Goal: Transaction & Acquisition: Purchase product/service

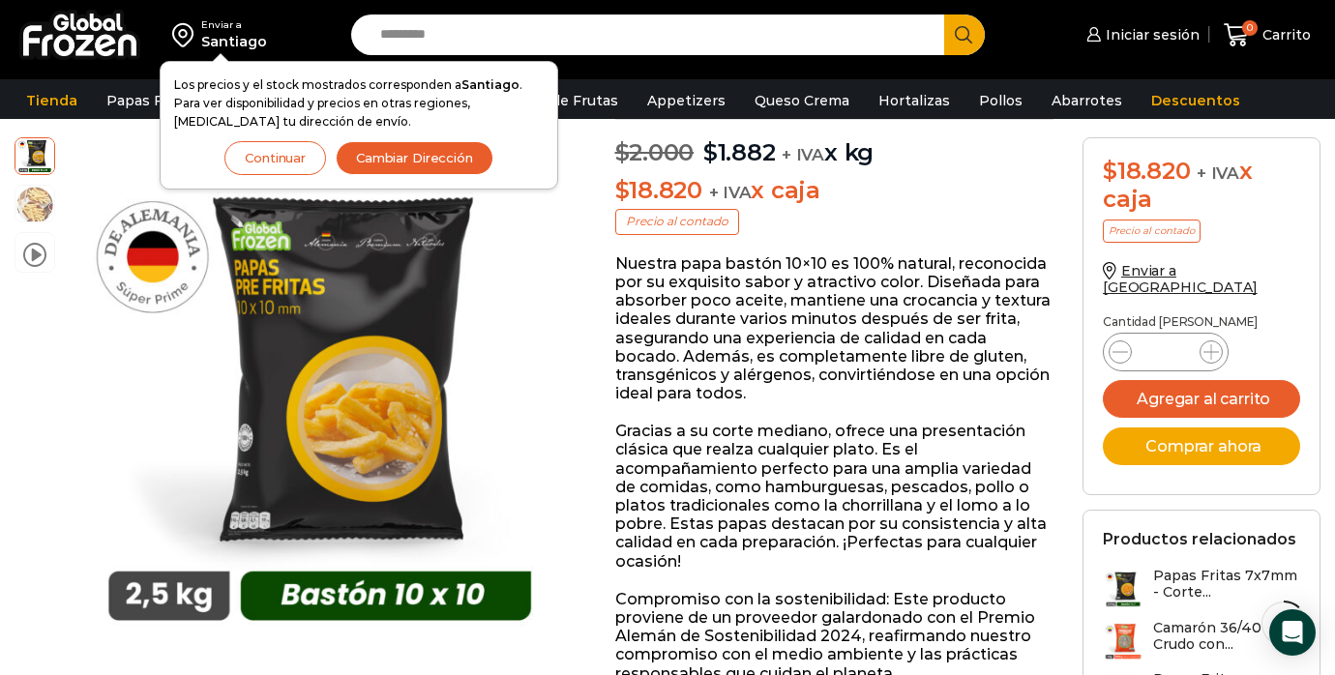
scroll to position [194, 0]
click at [1194, 380] on button "Agregar al carrito" at bounding box center [1201, 399] width 197 height 38
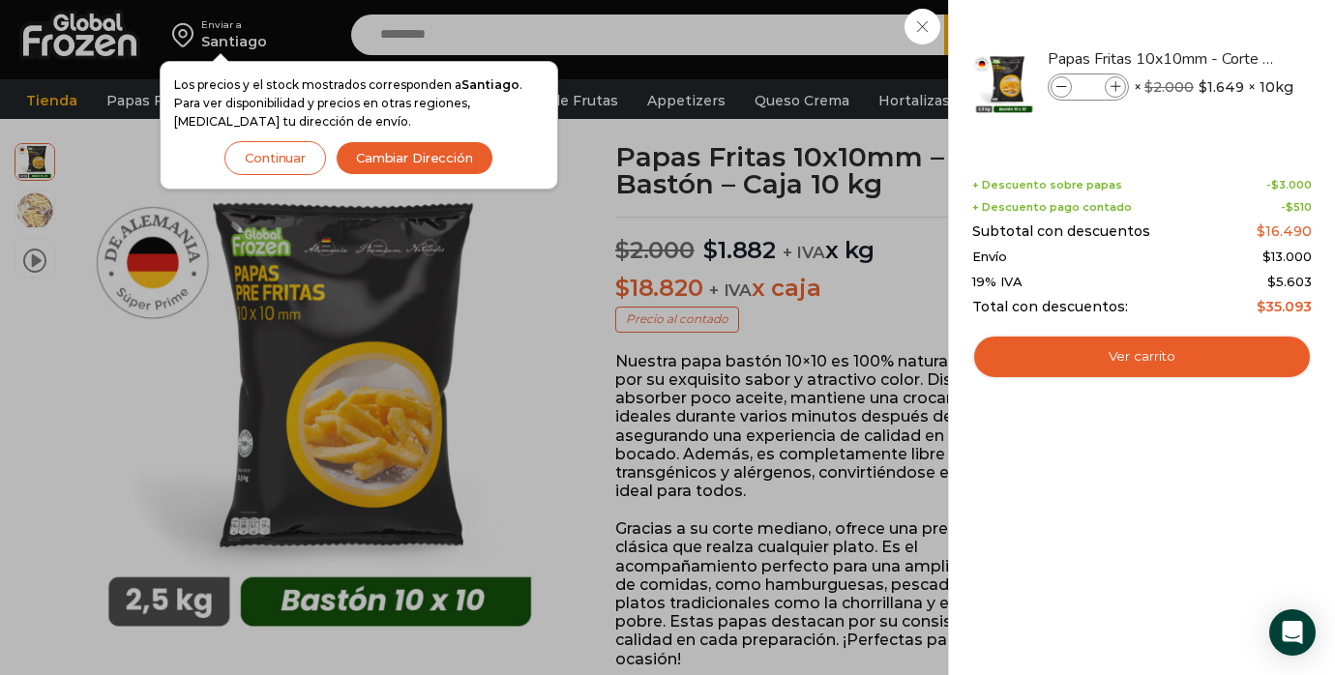
scroll to position [0, 0]
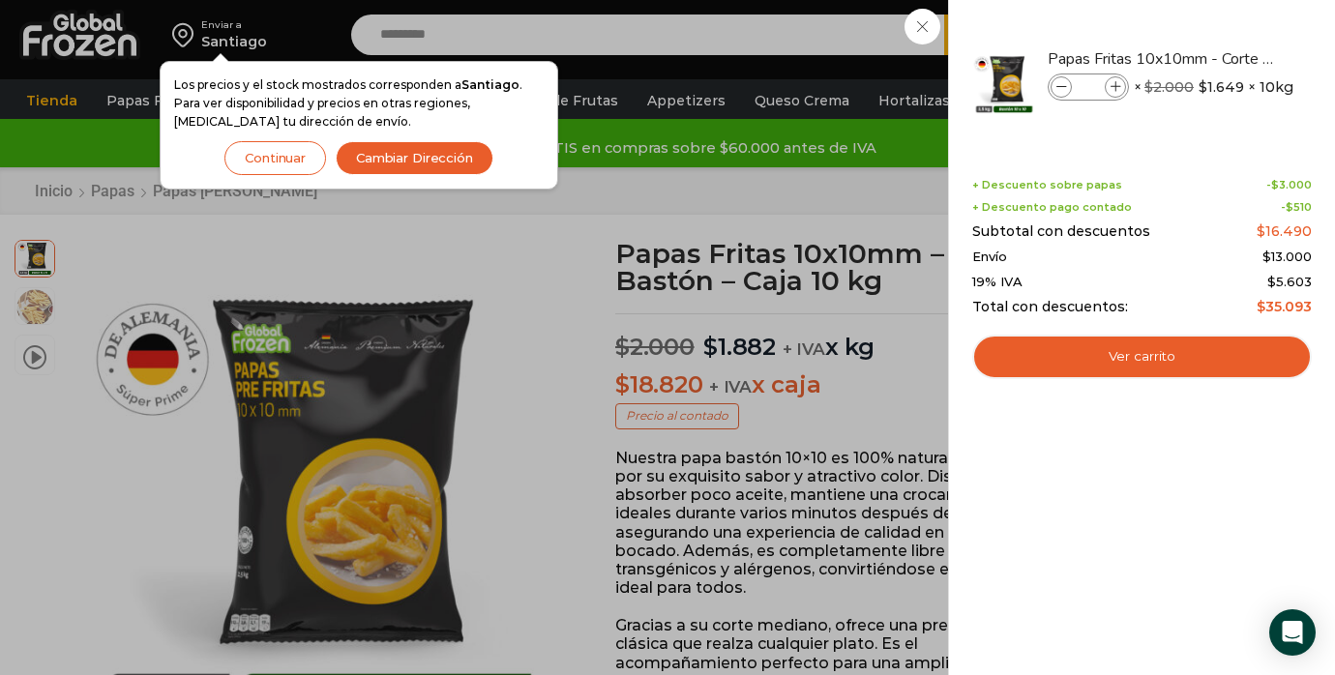
click at [1219, 24] on div "1 Carrito 1 1 Shopping Cart *" at bounding box center [1267, 35] width 97 height 45
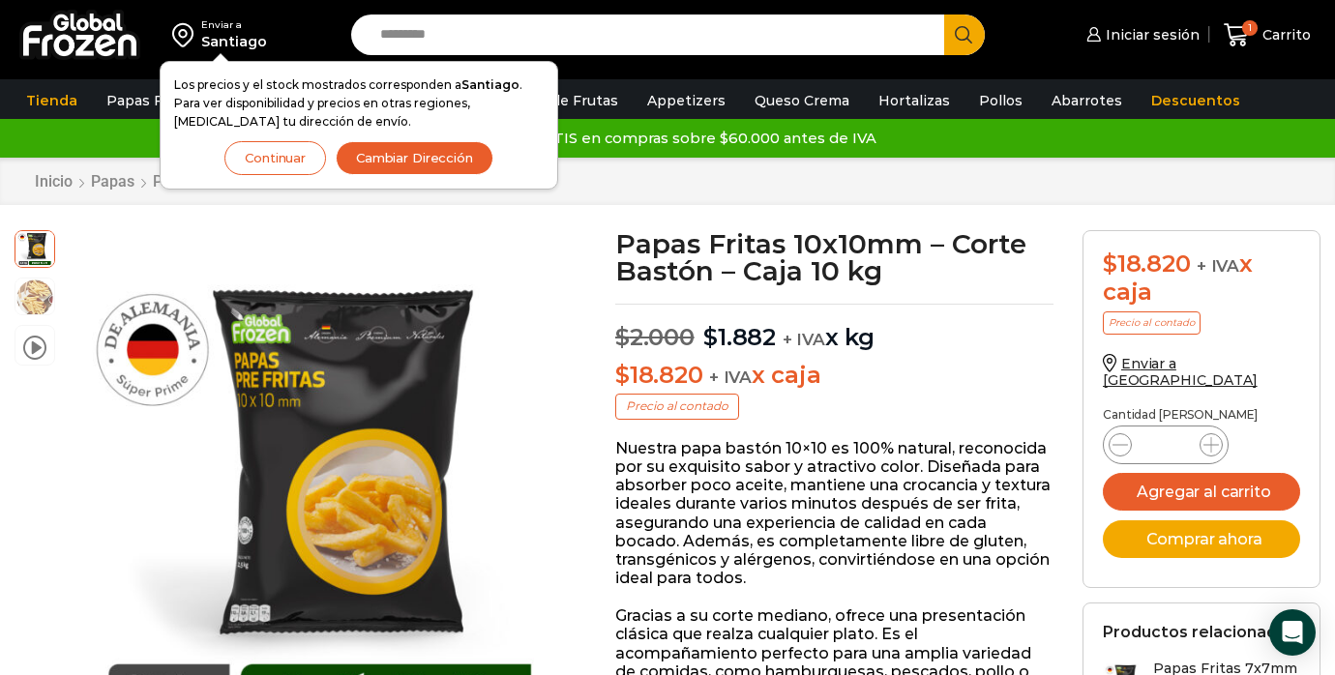
click at [270, 155] on button "Continuar" at bounding box center [275, 158] width 102 height 34
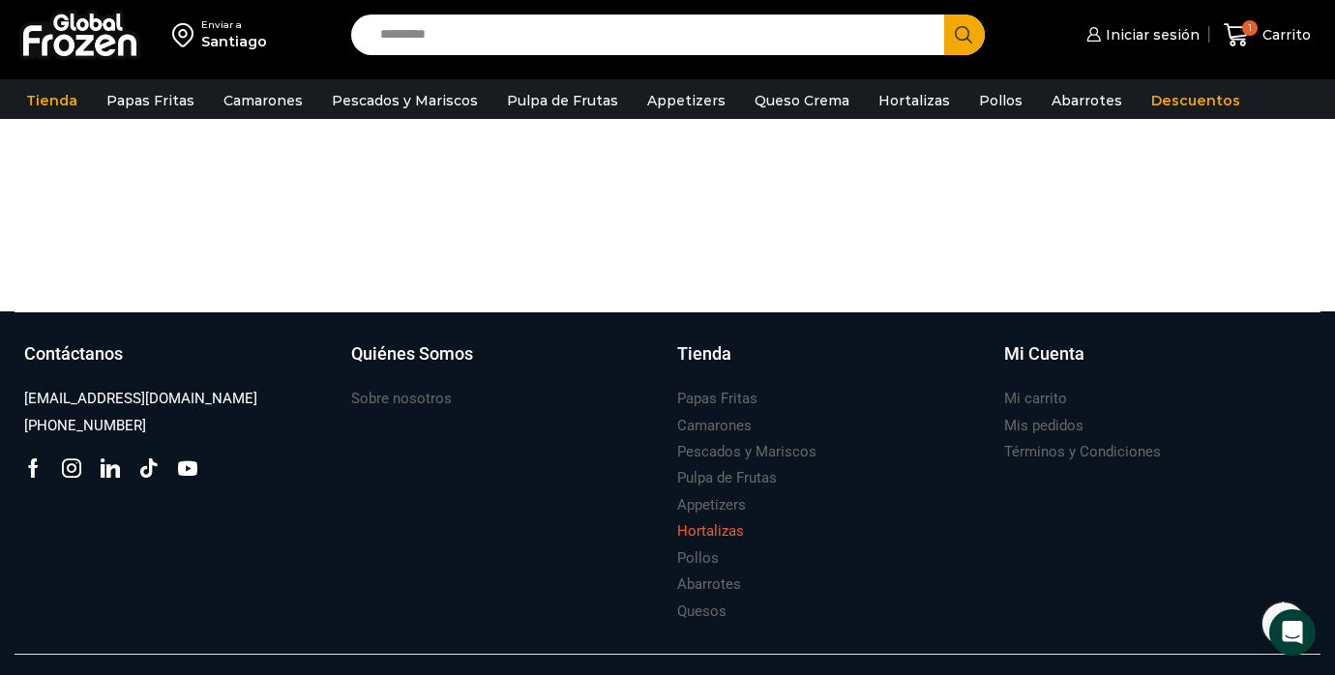
scroll to position [2516, 0]
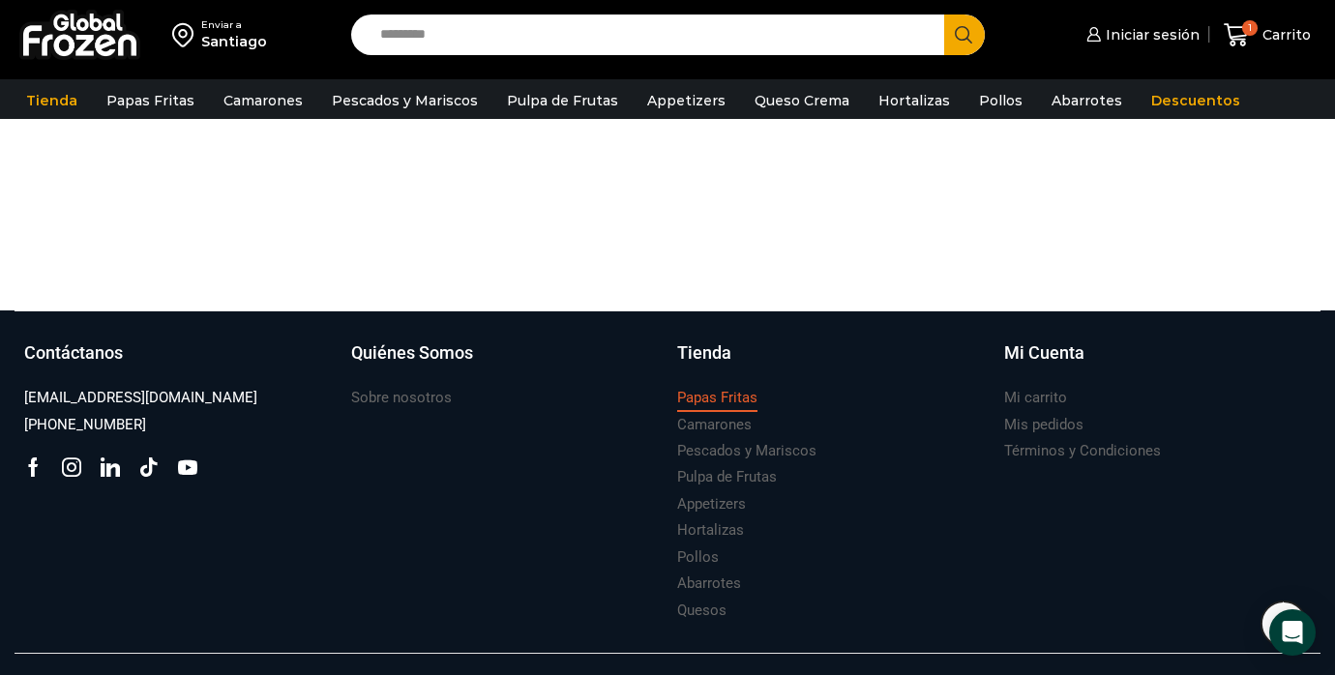
click at [708, 388] on h3 "Papas Fritas" at bounding box center [717, 398] width 80 height 20
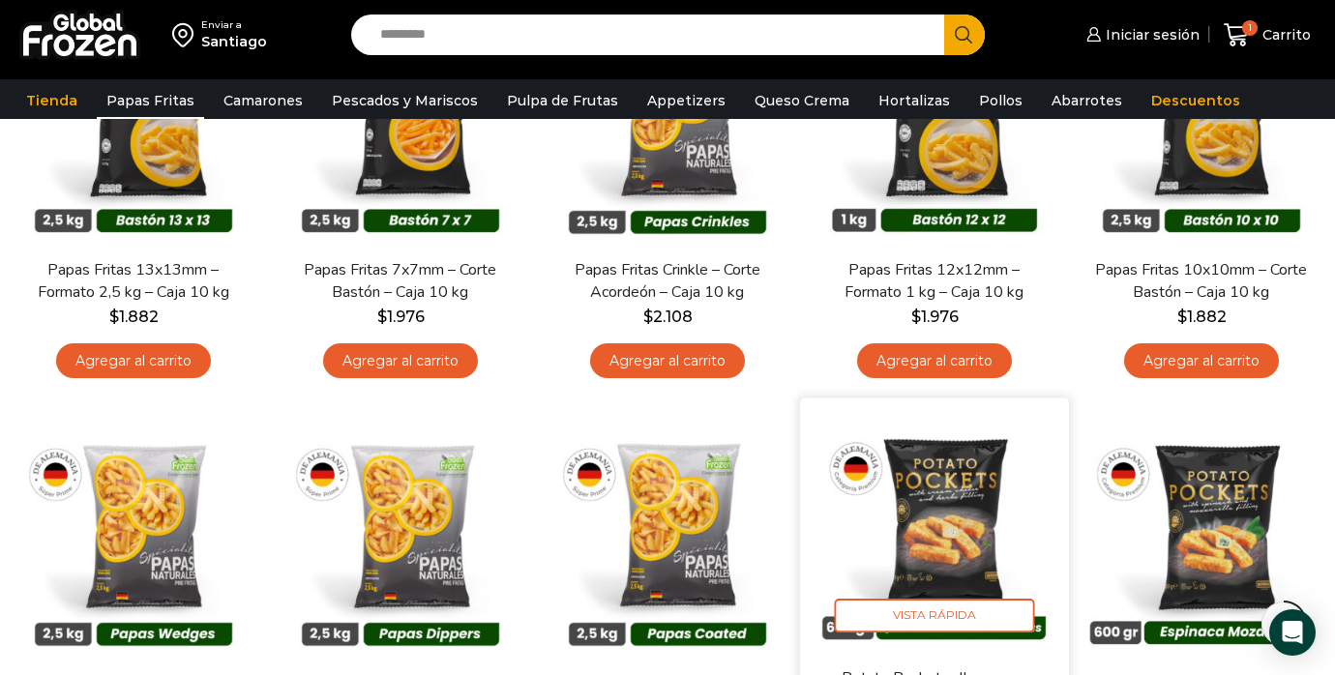
scroll to position [194, 0]
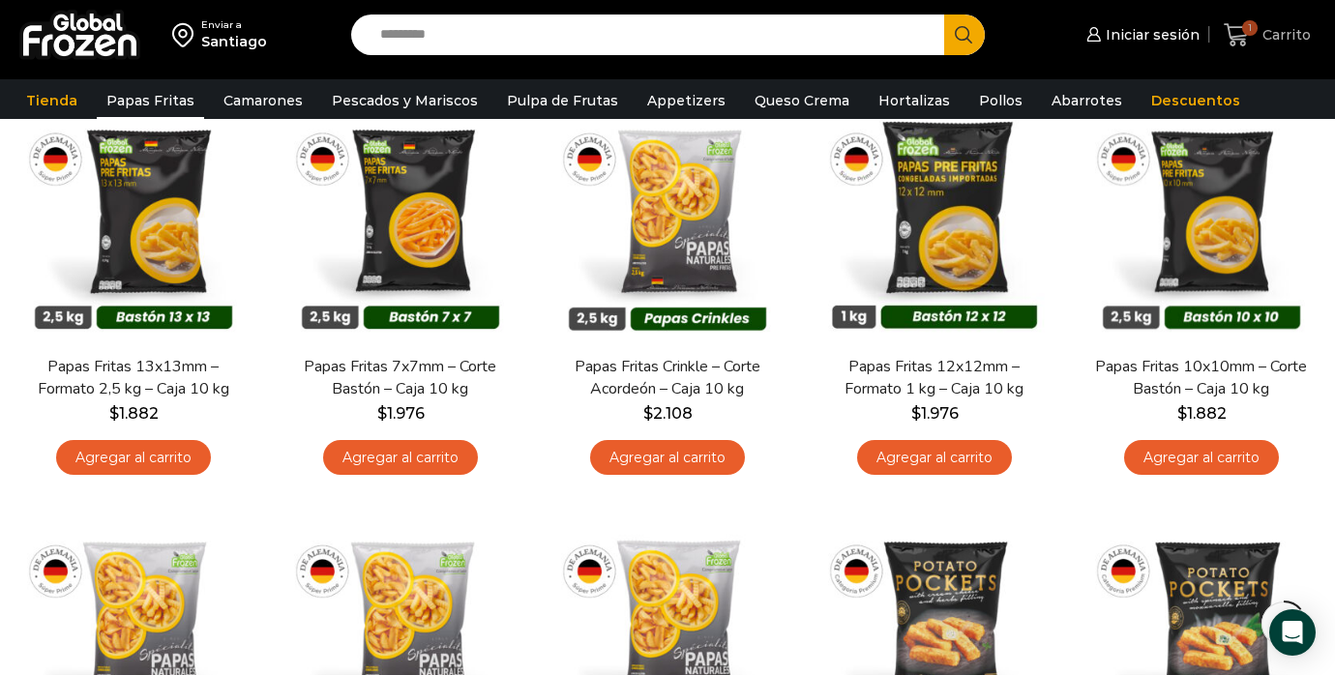
click at [1251, 26] on span "1" at bounding box center [1249, 27] width 15 height 15
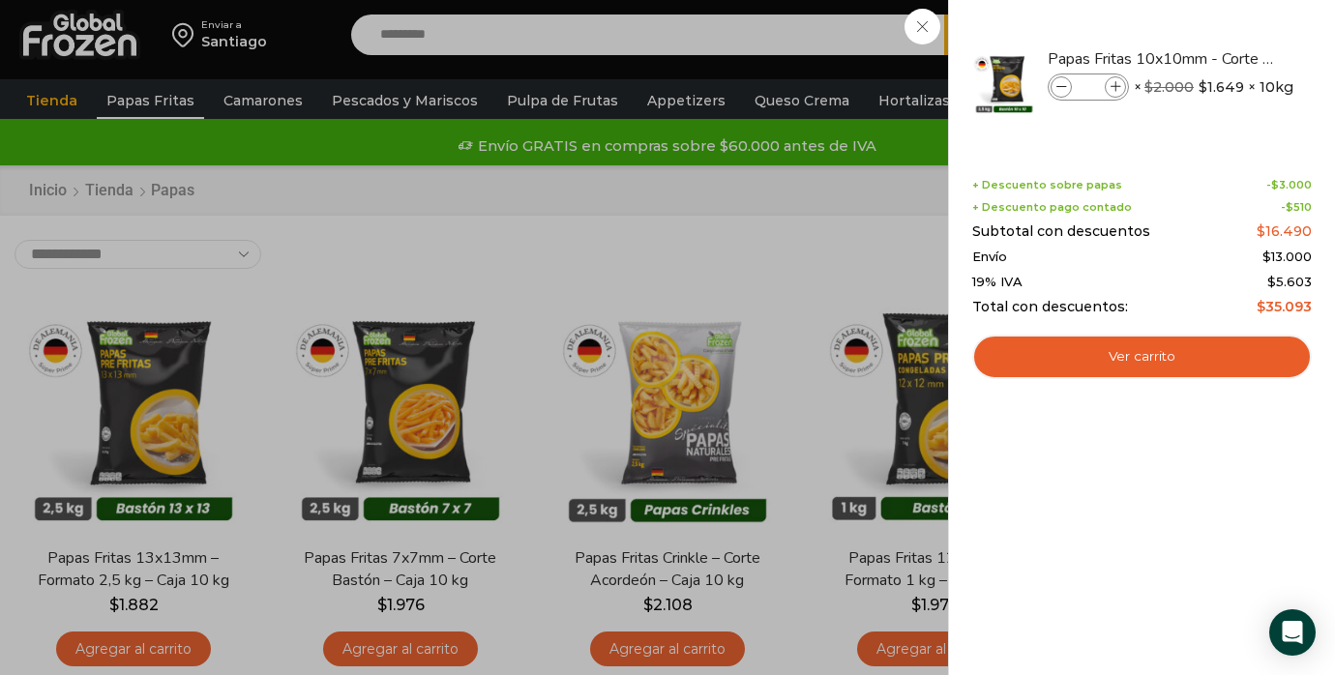
scroll to position [0, 0]
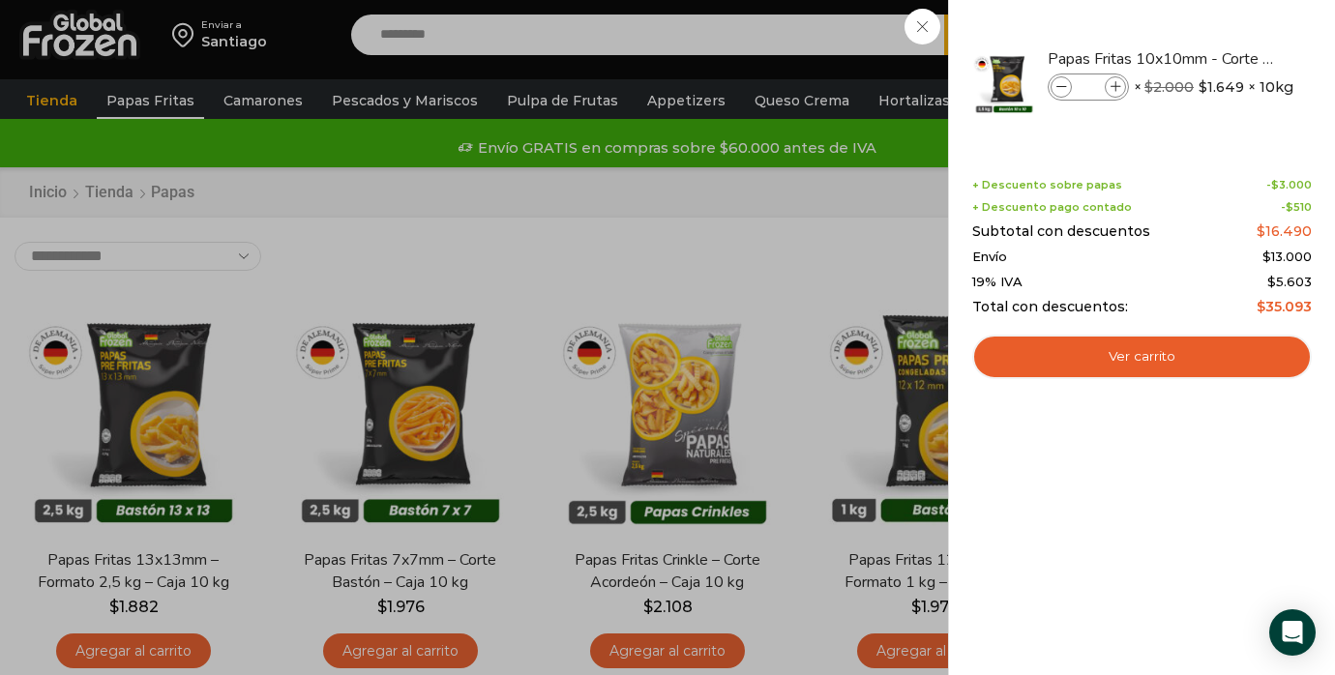
click at [1219, 22] on div "1 Carrito 1 1 Shopping Cart * $" at bounding box center [1267, 35] width 97 height 45
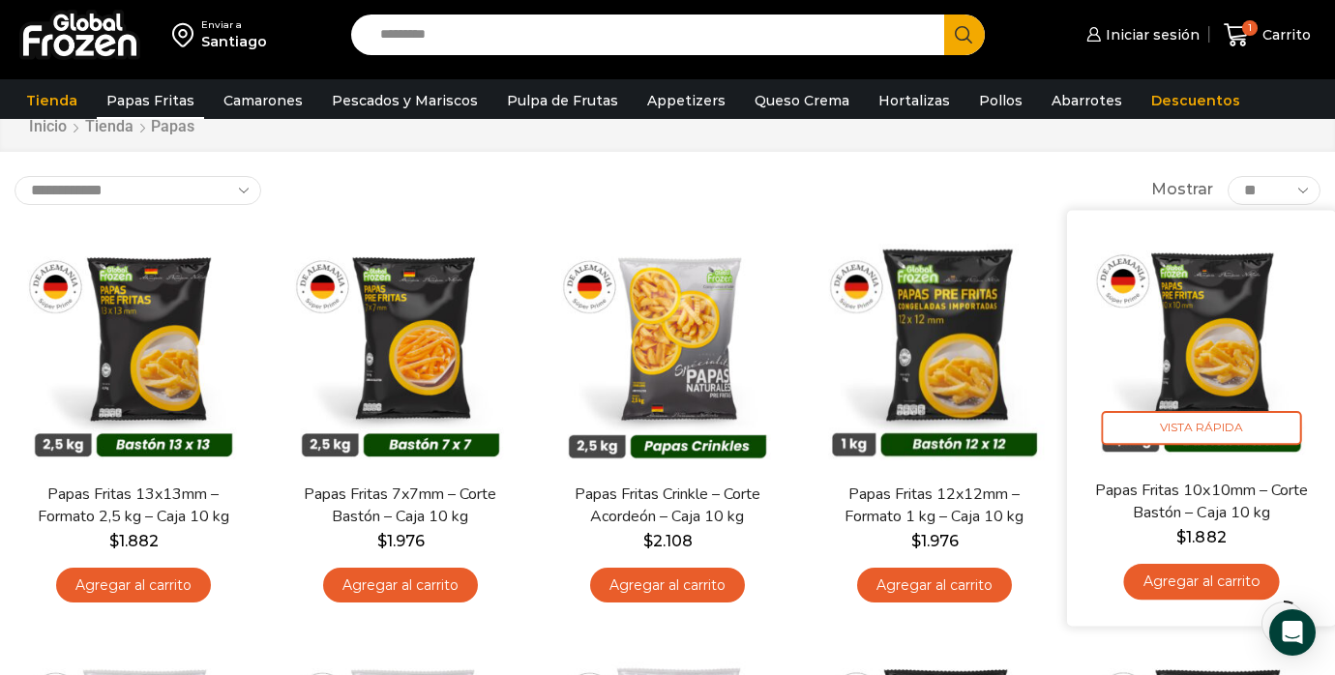
scroll to position [97, 0]
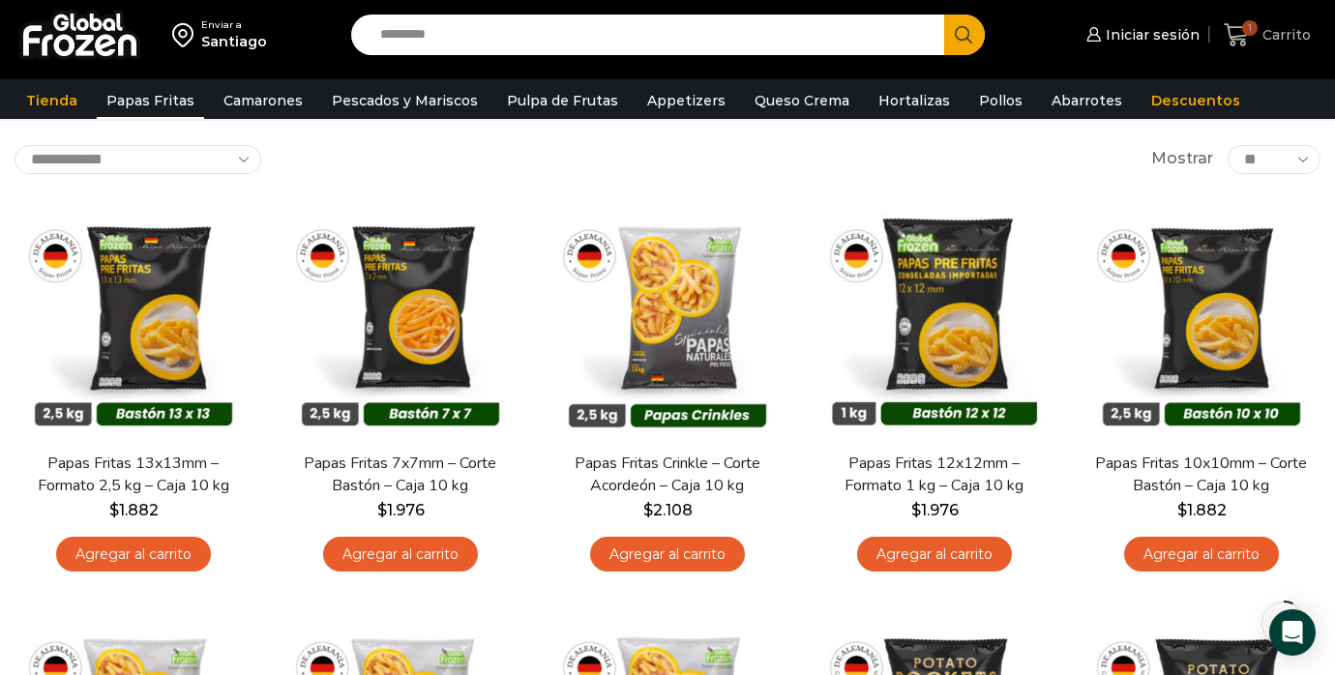
click at [1242, 29] on icon at bounding box center [1237, 35] width 26 height 26
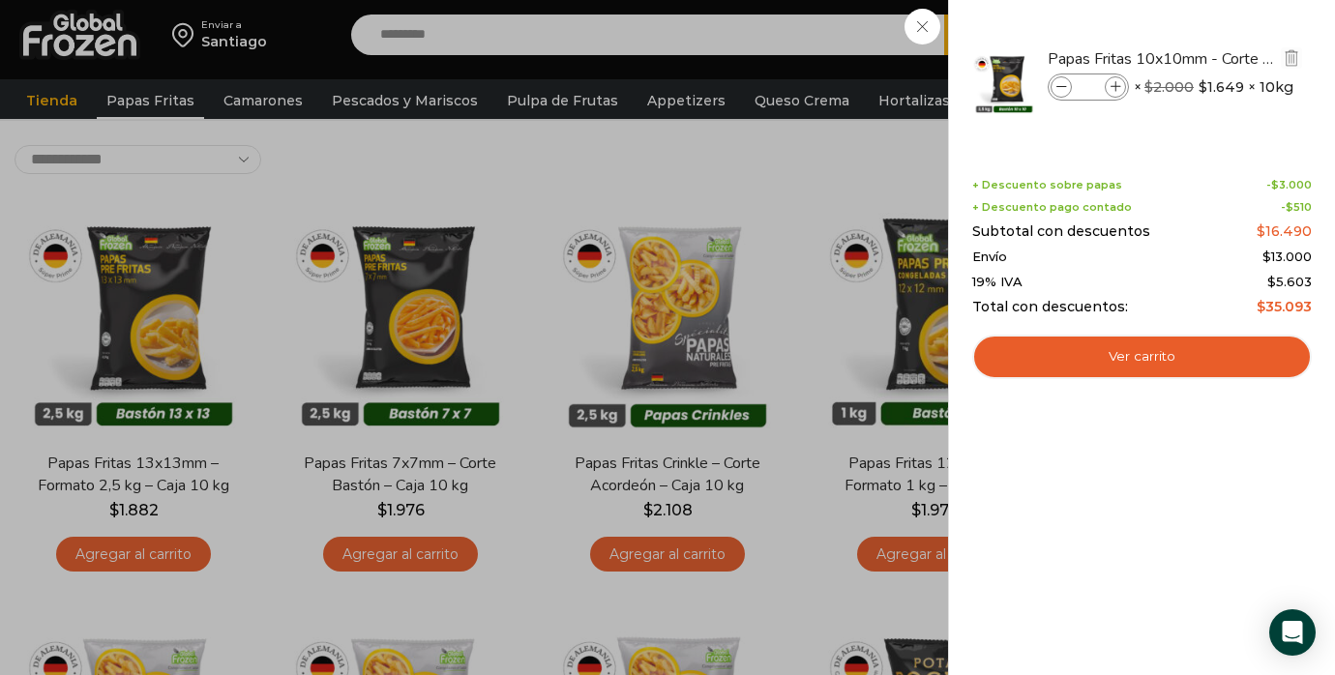
click at [1058, 86] on icon at bounding box center [1062, 87] width 11 height 11
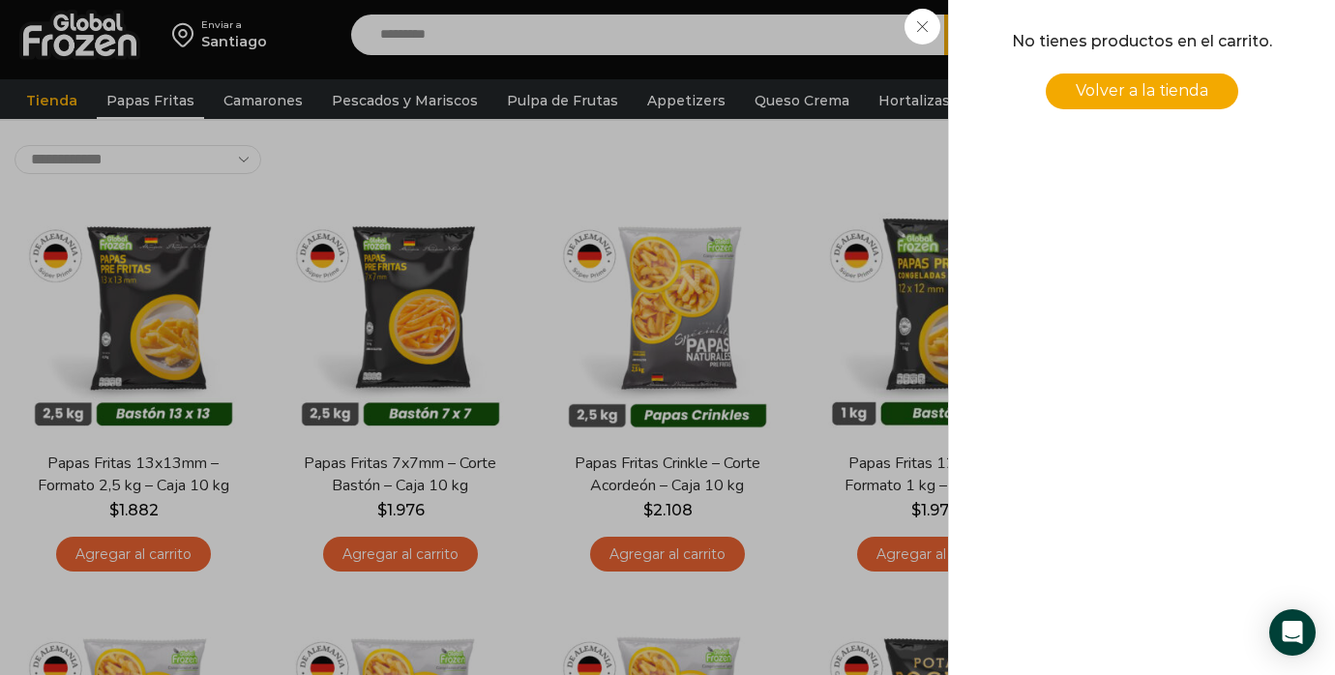
click at [1219, 18] on div "0 Carrito 0 0 Shopping Cart No tienes productos en el carrito. Volver a la tien…" at bounding box center [1267, 35] width 97 height 45
